Goal: Task Accomplishment & Management: Manage account settings

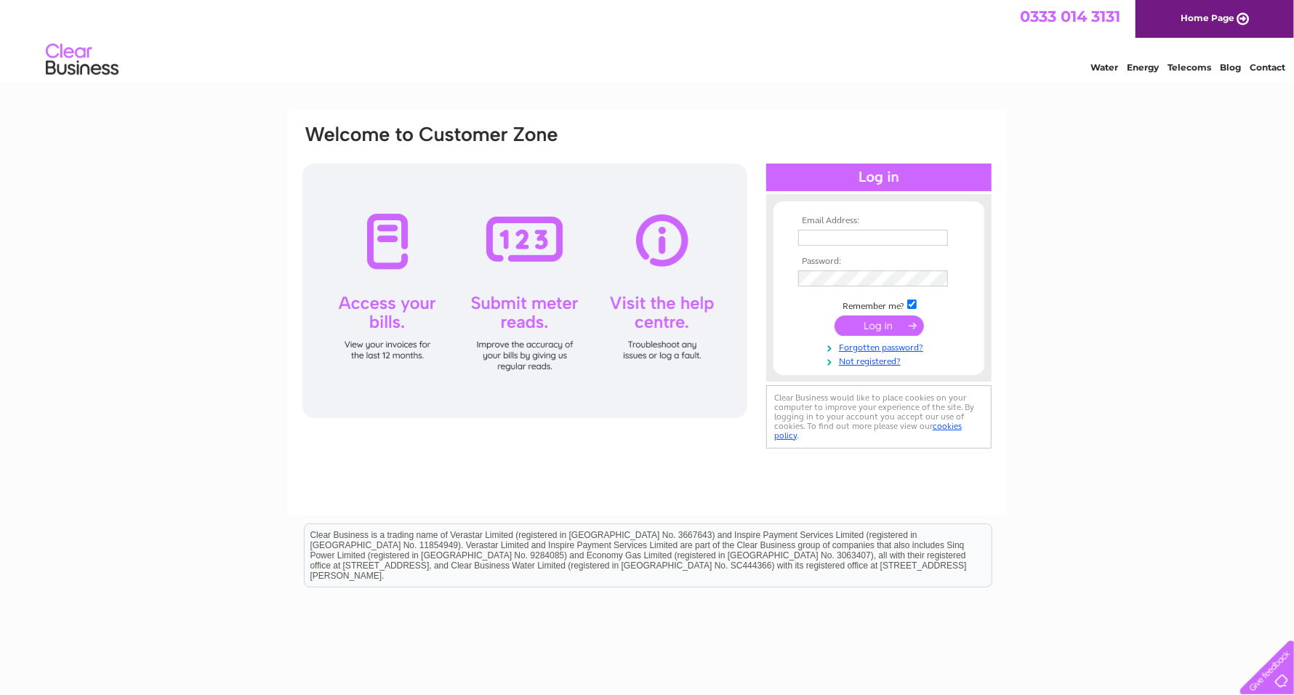
click at [846, 233] on input "text" at bounding box center [873, 238] width 150 height 16
type input "a"
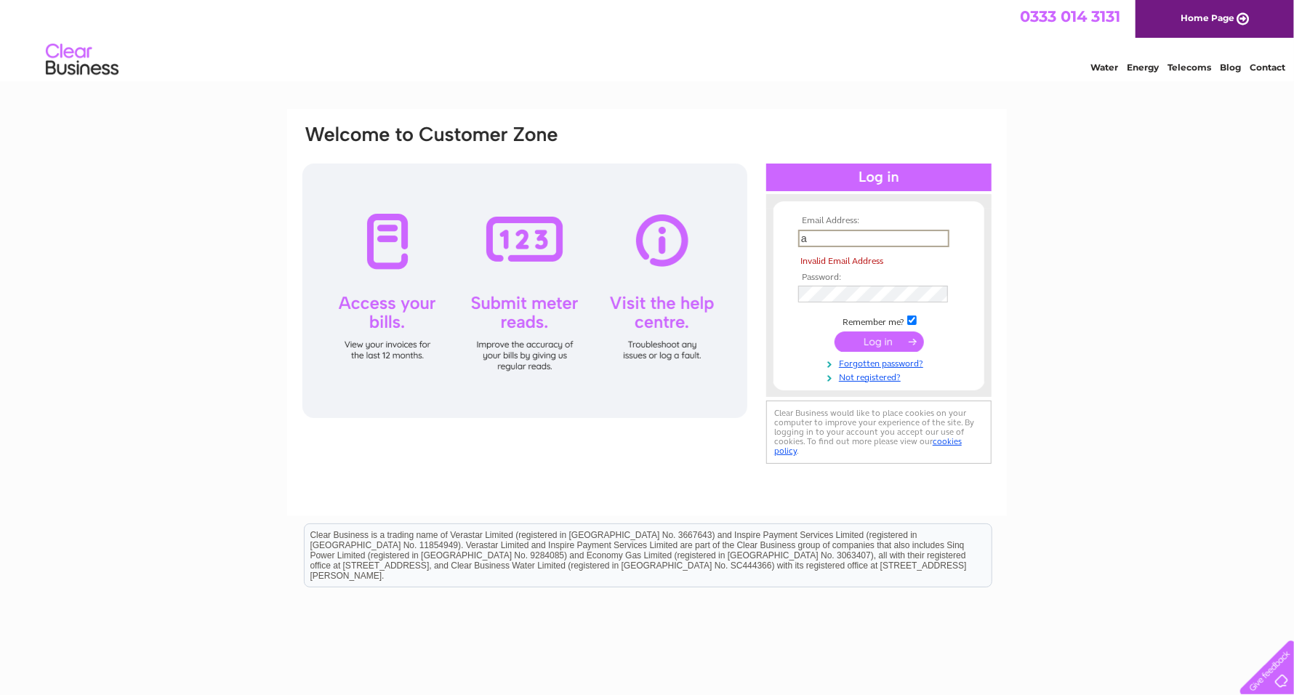
click at [833, 239] on input "a" at bounding box center [873, 238] width 151 height 17
paste input "[EMAIL_ADDRESS][DOMAIN_NAME]"
type input "[EMAIL_ADDRESS][DOMAIN_NAME]"
click at [827, 292] on tbody "Email Address: abc1963@hotmail.co.uk The Email Address field is required Passwo…" at bounding box center [879, 299] width 169 height 167
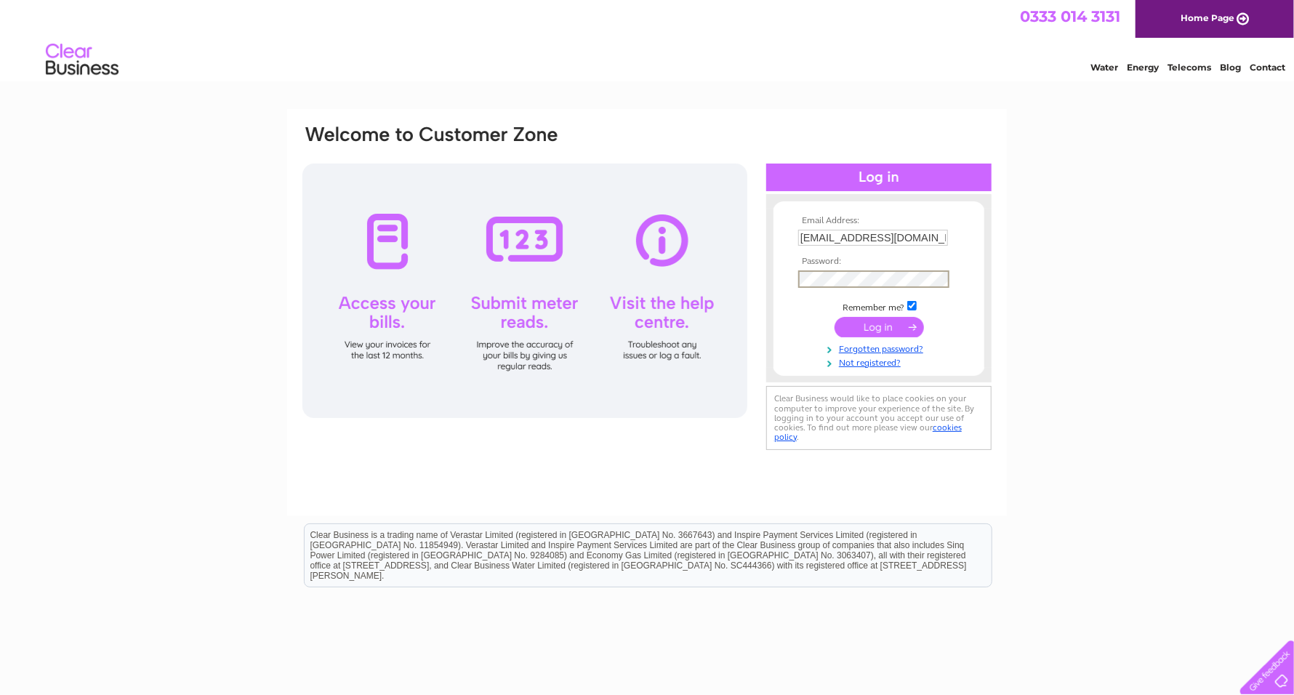
click at [895, 328] on input "submit" at bounding box center [879, 327] width 89 height 20
